Goal: Use online tool/utility: Utilize a website feature to perform a specific function

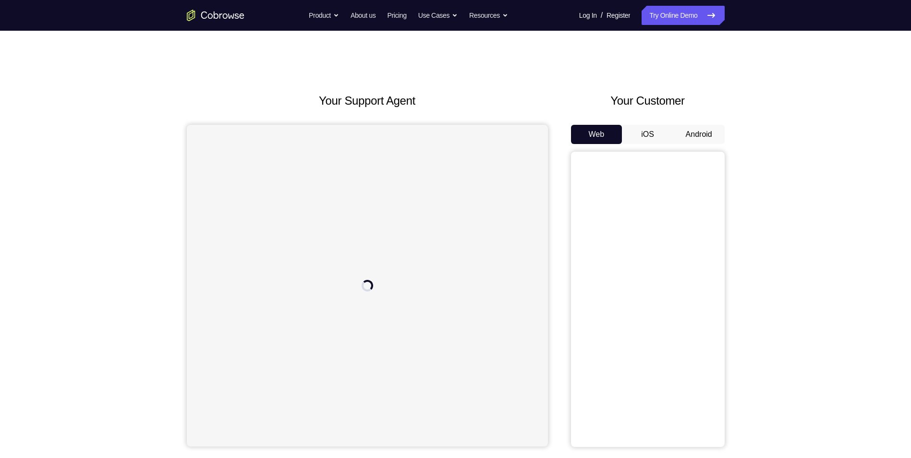
click at [706, 136] on button "Android" at bounding box center [699, 134] width 51 height 19
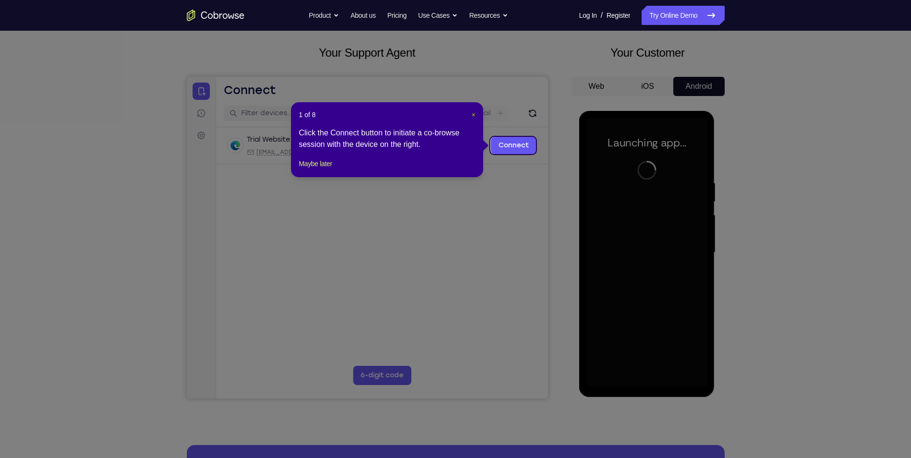
click at [476, 117] on span "×" at bounding box center [474, 115] width 4 height 8
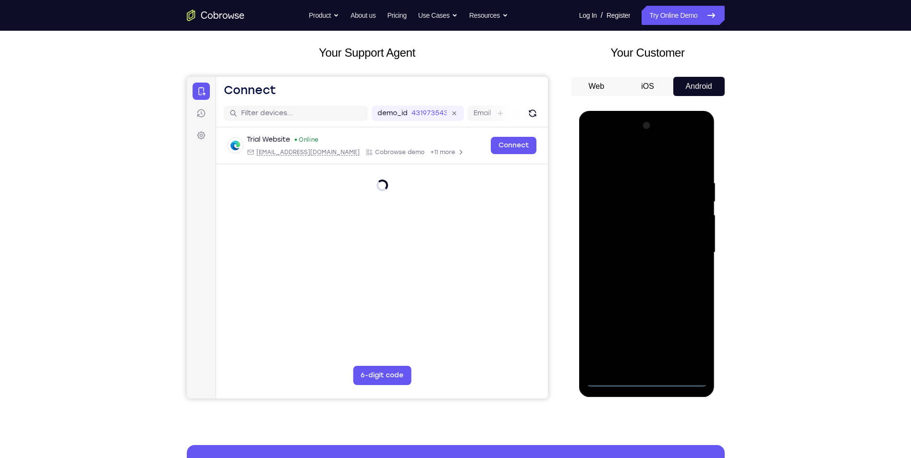
click at [651, 379] on div at bounding box center [647, 252] width 121 height 269
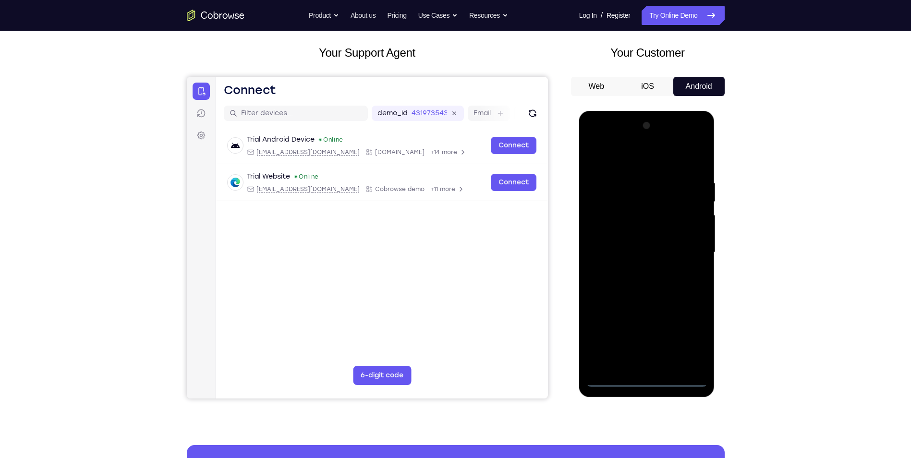
click at [686, 337] on div at bounding box center [647, 252] width 121 height 269
click at [653, 167] on div at bounding box center [647, 252] width 121 height 269
click at [686, 244] on div at bounding box center [647, 252] width 121 height 269
click at [640, 272] on div at bounding box center [647, 252] width 121 height 269
click at [631, 240] on div at bounding box center [647, 252] width 121 height 269
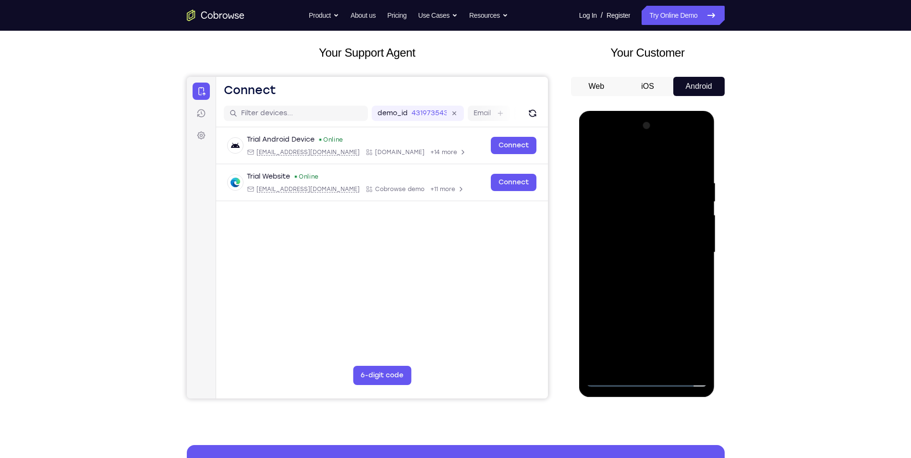
click at [669, 252] on div at bounding box center [647, 252] width 121 height 269
click at [634, 288] on div at bounding box center [647, 252] width 121 height 269
click at [639, 278] on div at bounding box center [647, 252] width 121 height 269
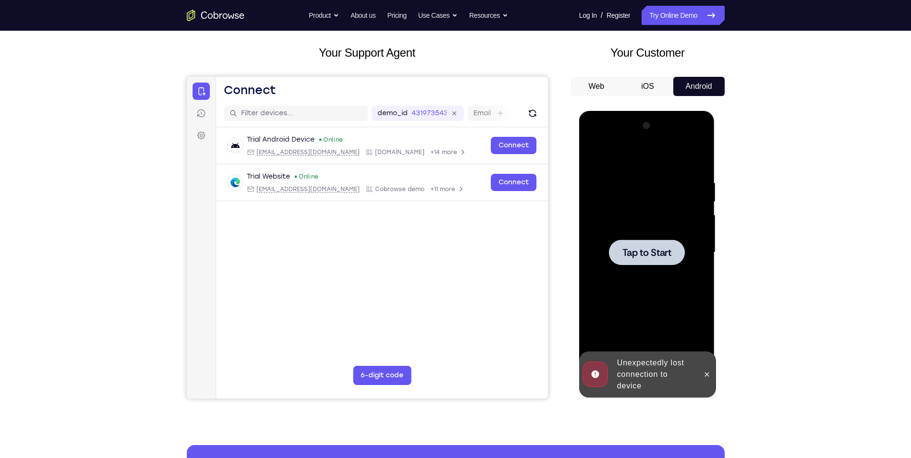
click at [663, 253] on span "Tap to Start" at bounding box center [647, 253] width 49 height 10
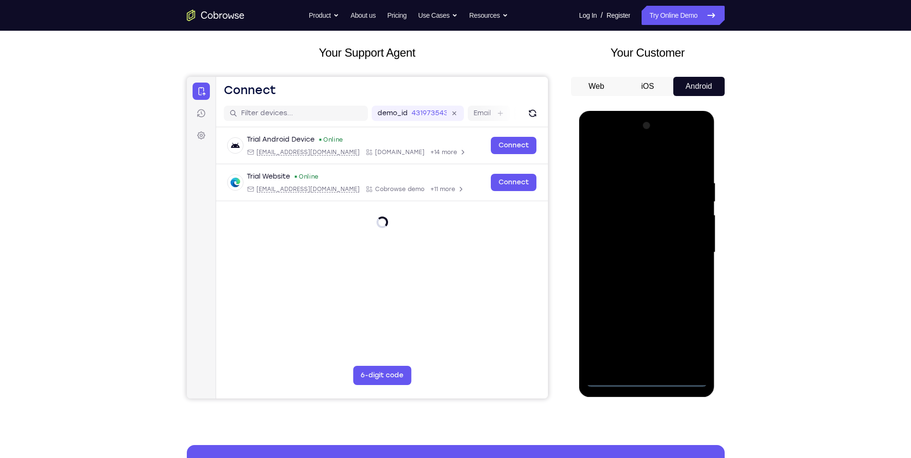
click at [647, 380] on div at bounding box center [647, 252] width 121 height 269
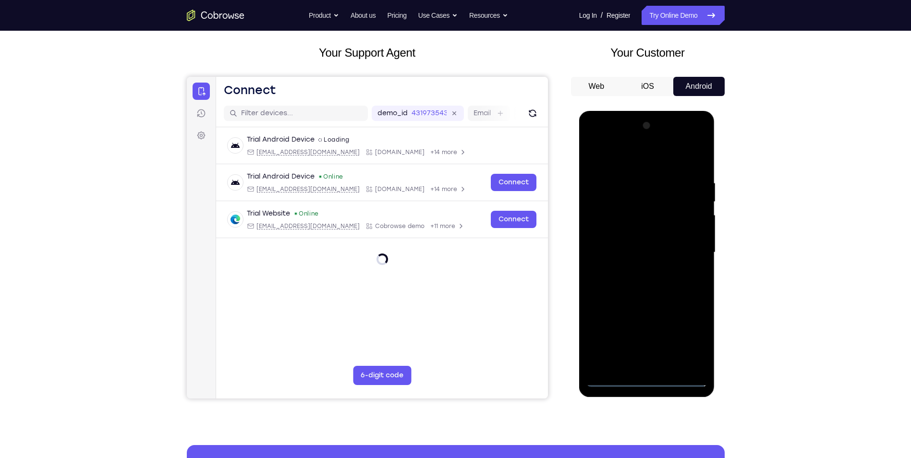
click at [686, 342] on div at bounding box center [647, 252] width 121 height 269
click at [614, 159] on div at bounding box center [647, 252] width 121 height 269
click at [683, 248] on div at bounding box center [647, 252] width 121 height 269
click at [639, 272] on div at bounding box center [647, 252] width 121 height 269
click at [643, 244] on div at bounding box center [647, 252] width 121 height 269
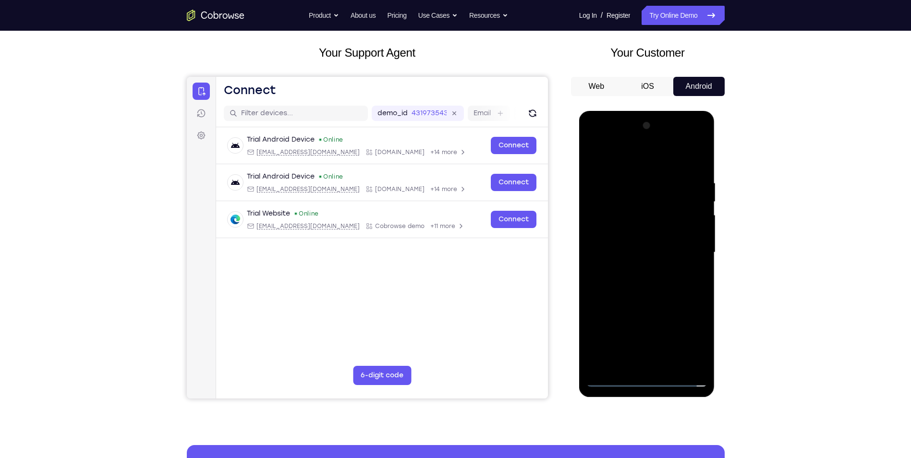
click at [644, 252] on div at bounding box center [647, 252] width 121 height 269
click at [628, 286] on div at bounding box center [647, 252] width 121 height 269
click at [646, 286] on div at bounding box center [647, 252] width 121 height 269
click at [648, 284] on div at bounding box center [647, 252] width 121 height 269
click at [646, 300] on div at bounding box center [647, 252] width 121 height 269
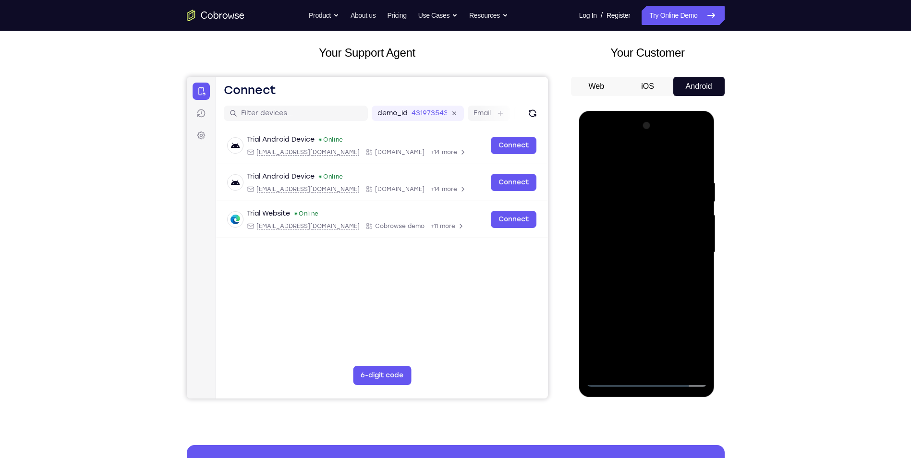
click at [668, 362] on div at bounding box center [647, 252] width 121 height 269
click at [652, 301] on div at bounding box center [647, 252] width 121 height 269
click at [610, 382] on div at bounding box center [647, 252] width 121 height 269
click at [697, 158] on div at bounding box center [647, 252] width 121 height 269
click at [594, 158] on div at bounding box center [647, 252] width 121 height 269
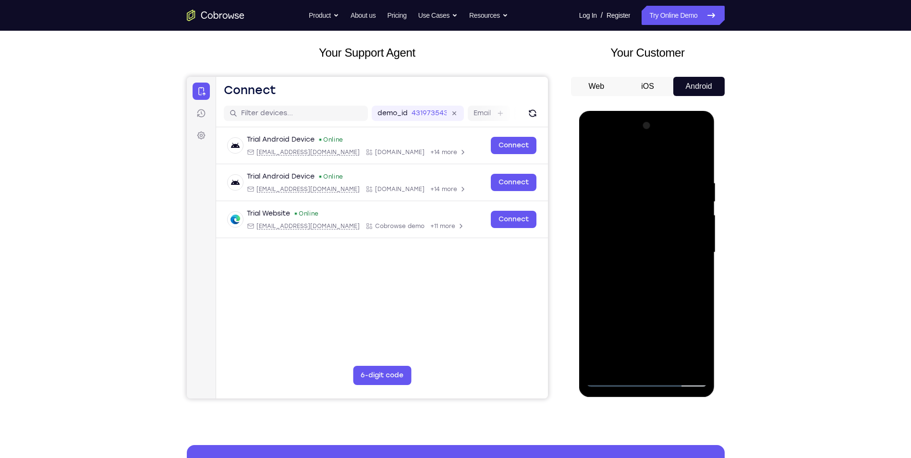
click at [632, 175] on div at bounding box center [647, 252] width 121 height 269
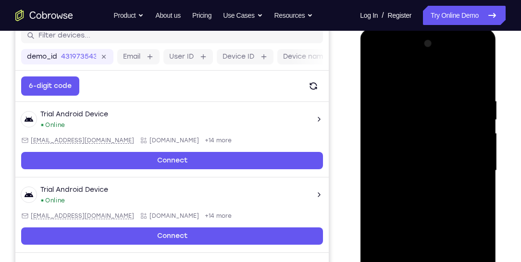
scroll to position [158, 0]
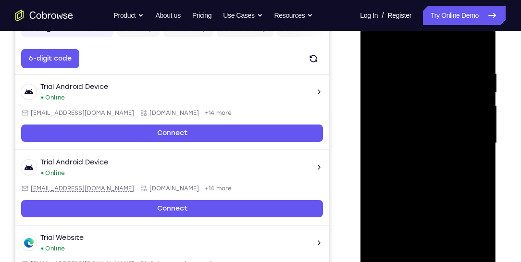
click at [405, 251] on div at bounding box center [427, 143] width 121 height 269
click at [427, 166] on div at bounding box center [427, 143] width 121 height 269
click at [462, 254] on div at bounding box center [427, 143] width 121 height 269
click at [470, 253] on div at bounding box center [427, 143] width 121 height 269
click at [477, 51] on div at bounding box center [427, 143] width 121 height 269
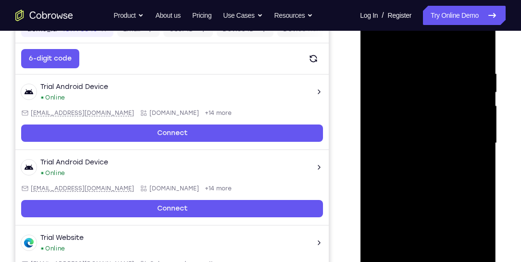
click at [448, 254] on div at bounding box center [427, 143] width 121 height 269
click at [445, 131] on div at bounding box center [427, 143] width 121 height 269
click at [454, 148] on div at bounding box center [427, 143] width 121 height 269
click at [428, 146] on div at bounding box center [427, 143] width 121 height 269
click at [448, 147] on div at bounding box center [427, 143] width 121 height 269
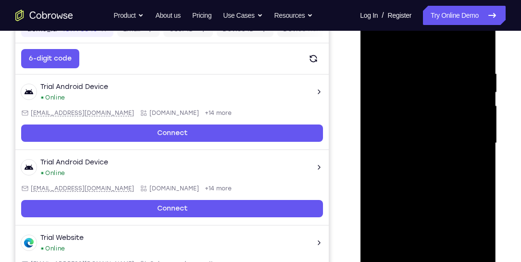
click at [427, 147] on div at bounding box center [427, 143] width 121 height 269
click at [428, 145] on div at bounding box center [427, 143] width 121 height 269
click at [443, 145] on div at bounding box center [427, 143] width 121 height 269
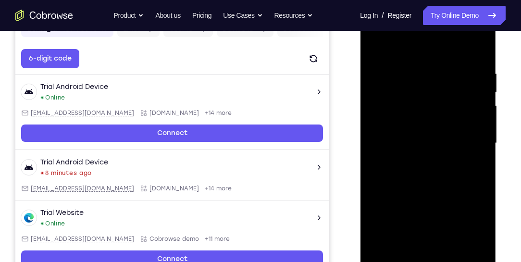
click at [427, 147] on div at bounding box center [427, 143] width 121 height 269
click at [435, 147] on div at bounding box center [427, 143] width 121 height 269
drag, startPoint x: 454, startPoint y: 145, endPoint x: 434, endPoint y: 148, distance: 20.0
click at [454, 146] on div at bounding box center [427, 143] width 121 height 269
click at [435, 147] on div at bounding box center [427, 143] width 121 height 269
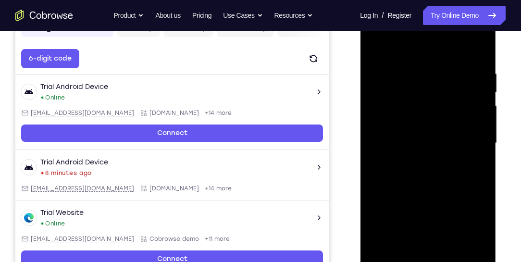
scroll to position [103, 0]
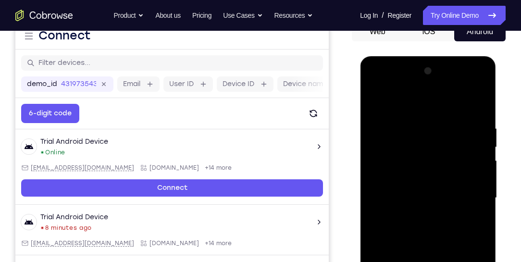
click at [379, 101] on div at bounding box center [427, 197] width 121 height 269
click at [381, 101] on div at bounding box center [427, 197] width 121 height 269
click at [426, 121] on div at bounding box center [427, 197] width 121 height 269
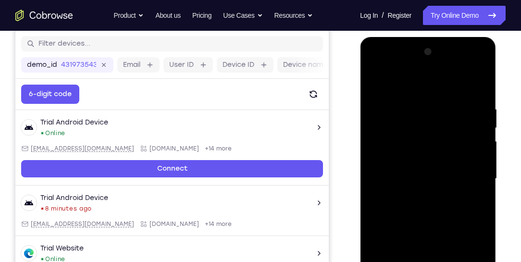
scroll to position [130, 0]
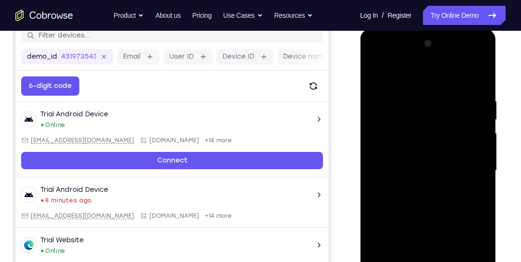
click at [481, 141] on div at bounding box center [427, 170] width 121 height 269
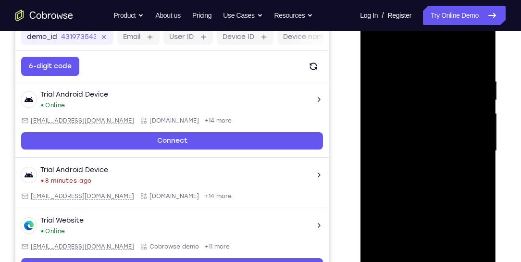
scroll to position [158, 0]
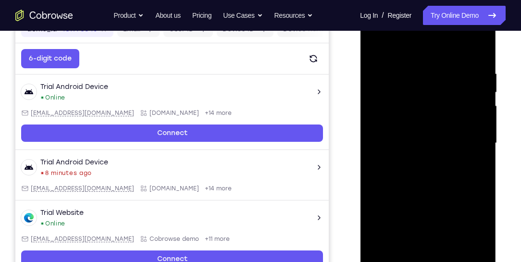
click at [468, 250] on div at bounding box center [427, 143] width 121 height 269
click at [486, 170] on div at bounding box center [427, 143] width 121 height 269
click at [430, 250] on div at bounding box center [427, 143] width 121 height 269
click at [457, 126] on div at bounding box center [427, 143] width 121 height 269
click at [448, 252] on div at bounding box center [427, 143] width 121 height 269
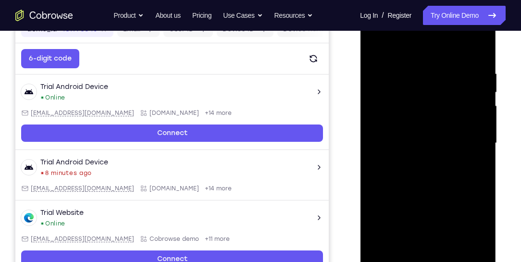
click at [471, 252] on div at bounding box center [427, 143] width 121 height 269
click at [480, 53] on div at bounding box center [427, 143] width 121 height 269
drag, startPoint x: 472, startPoint y: 64, endPoint x: 391, endPoint y: 68, distance: 81.8
click at [391, 68] on div at bounding box center [427, 143] width 121 height 269
click at [438, 67] on div at bounding box center [427, 143] width 121 height 269
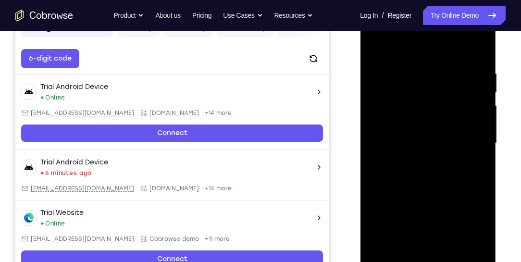
click at [480, 88] on div at bounding box center [427, 143] width 121 height 269
click at [475, 52] on div at bounding box center [427, 143] width 121 height 269
drag, startPoint x: 454, startPoint y: 61, endPoint x: 382, endPoint y: 64, distance: 72.1
click at [382, 64] on div at bounding box center [427, 143] width 121 height 269
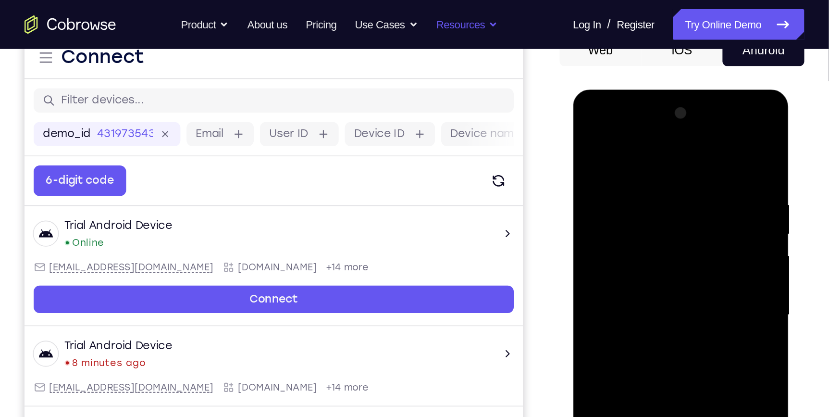
scroll to position [103, 0]
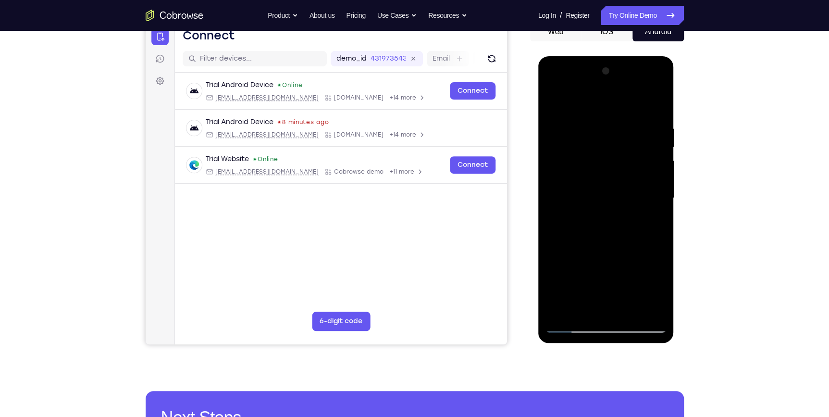
click at [566, 310] on div at bounding box center [605, 197] width 121 height 269
click at [626, 312] on div at bounding box center [605, 197] width 121 height 269
drag, startPoint x: 621, startPoint y: 259, endPoint x: 615, endPoint y: 172, distance: 87.7
click at [615, 172] on div at bounding box center [605, 197] width 121 height 269
click at [599, 241] on div at bounding box center [605, 197] width 121 height 269
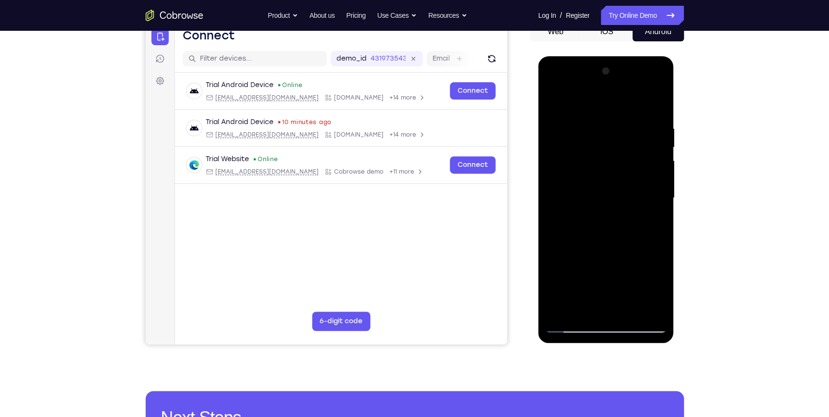
click at [651, 219] on div at bounding box center [605, 197] width 121 height 269
drag, startPoint x: 552, startPoint y: 100, endPoint x: 550, endPoint y: 108, distance: 7.6
click at [550, 108] on div at bounding box center [605, 197] width 121 height 269
click at [553, 101] on div at bounding box center [605, 197] width 121 height 269
drag, startPoint x: 606, startPoint y: 197, endPoint x: 573, endPoint y: 403, distance: 208.4
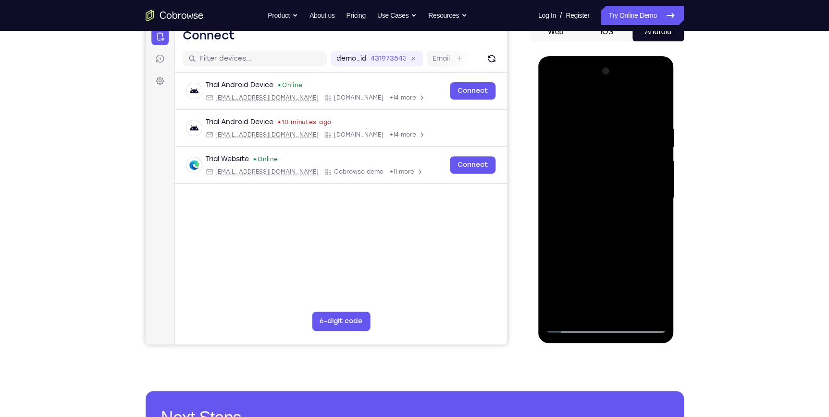
click at [573, 345] on html "Online web based iOS Simulators and Android Emulators. Run iPhone, iPad, Mobile…" at bounding box center [606, 200] width 137 height 288
click at [573, 326] on div at bounding box center [605, 197] width 121 height 269
